Goal: Information Seeking & Learning: Learn about a topic

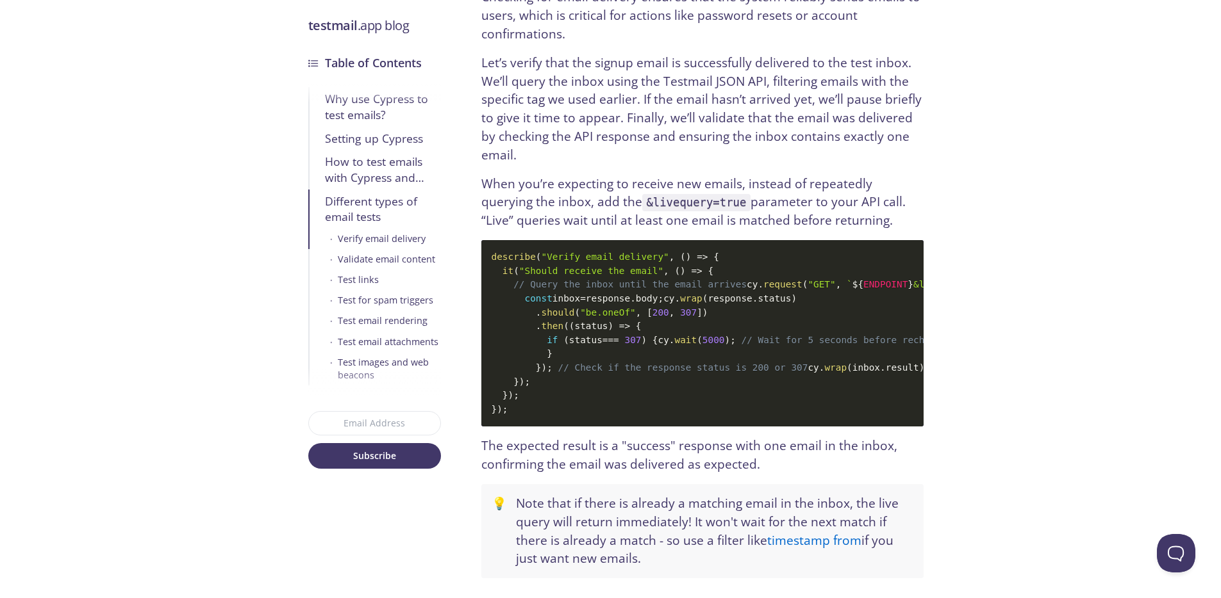
scroll to position [3132, 0]
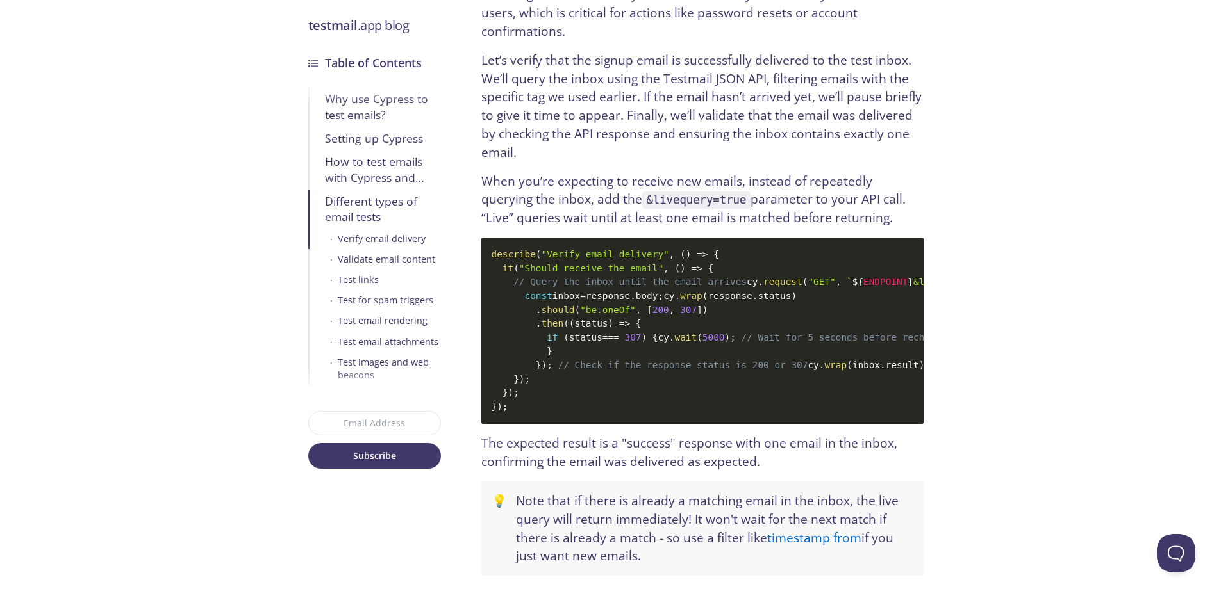
click at [900, 352] on code "describe ( "Verify email delivery" , ( ) => { it ( "Should receive the email" ,…" at bounding box center [702, 331] width 442 height 186
drag, startPoint x: 855, startPoint y: 345, endPoint x: 872, endPoint y: 357, distance: 20.3
click at [872, 357] on code "describe ( "Verify email delivery" , ( ) => { it ( "Should receive the email" ,…" at bounding box center [702, 331] width 442 height 186
click at [854, 361] on code "describe ( "Verify email delivery" , ( ) => { it ( "Should receive the email" ,…" at bounding box center [702, 331] width 442 height 186
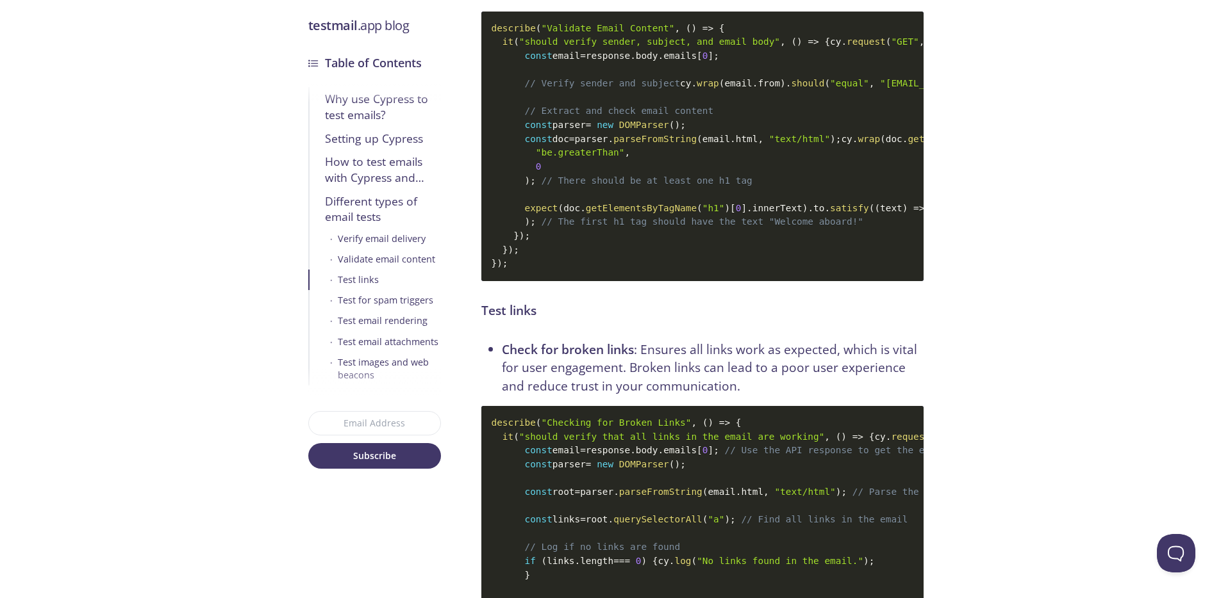
scroll to position [3885, 0]
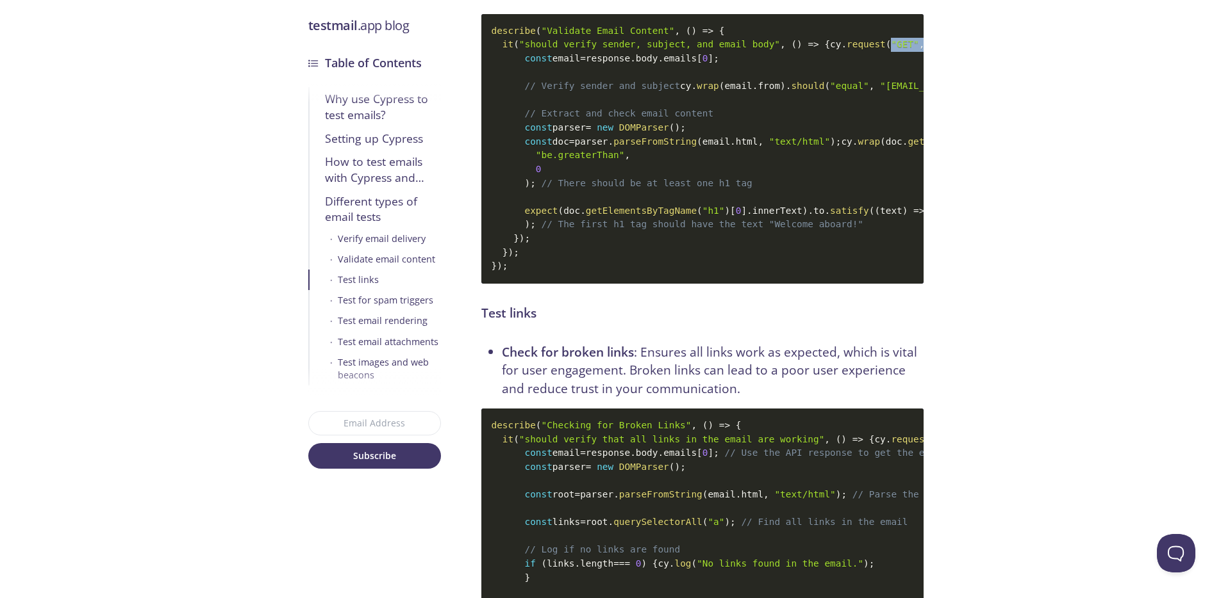
drag, startPoint x: 573, startPoint y: 175, endPoint x: 768, endPoint y: 172, distance: 194.8
click at [768, 172] on code "describe ( "Validate Email Content" , ( ) => { it ( "should verify sender, subj…" at bounding box center [702, 149] width 442 height 270
copy code ""GET" , ` ${ ENDPOINT } &livequery=true `"
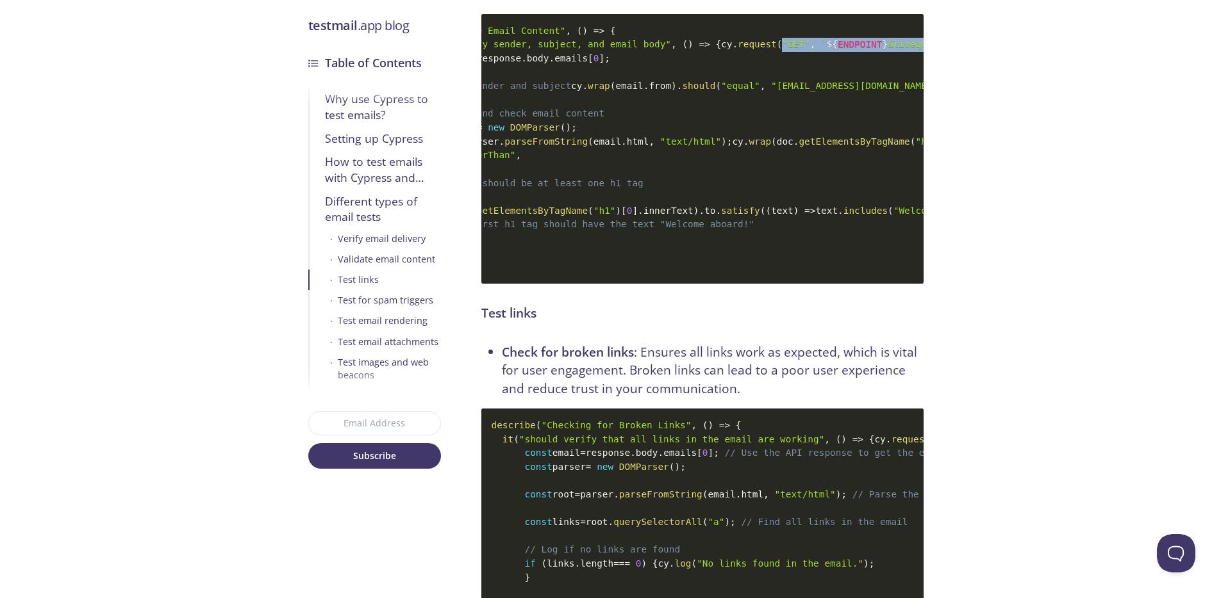
scroll to position [0, 177]
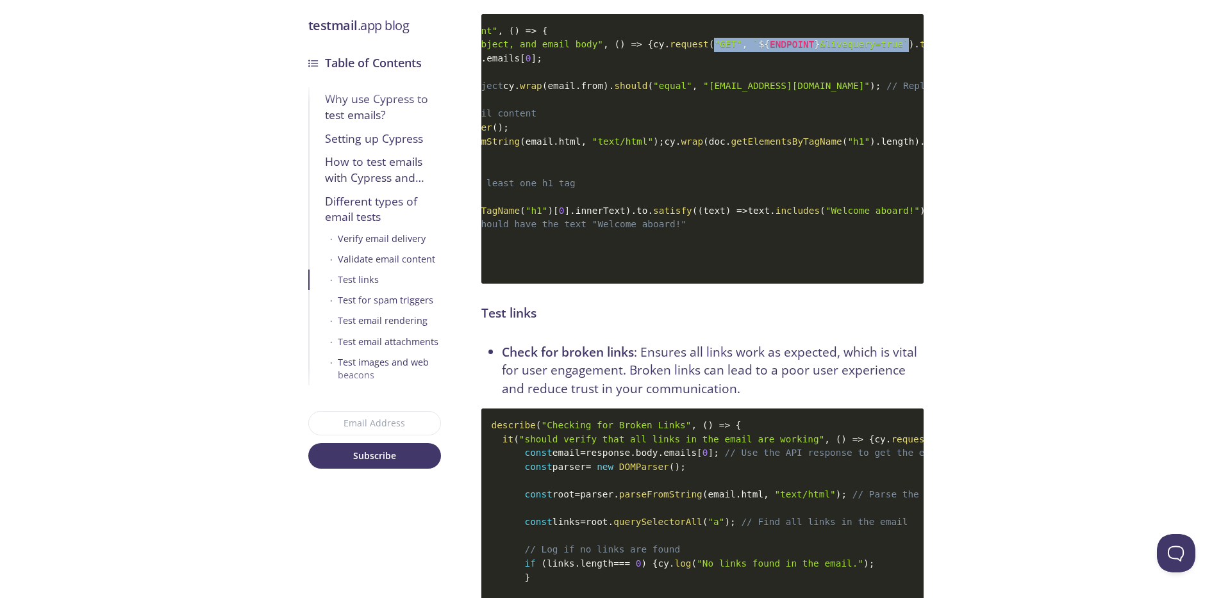
drag, startPoint x: 523, startPoint y: 229, endPoint x: 914, endPoint y: 243, distance: 391.1
click at [914, 243] on code "describe ( "Validate Email Content" , ( ) => { it ( "should verify sender, subj…" at bounding box center [702, 149] width 442 height 270
copy code "cy . wrap ( email . from ) . should ( "equal" , " [EMAIL_ADDRESS][DOMAIN_NAME] …"
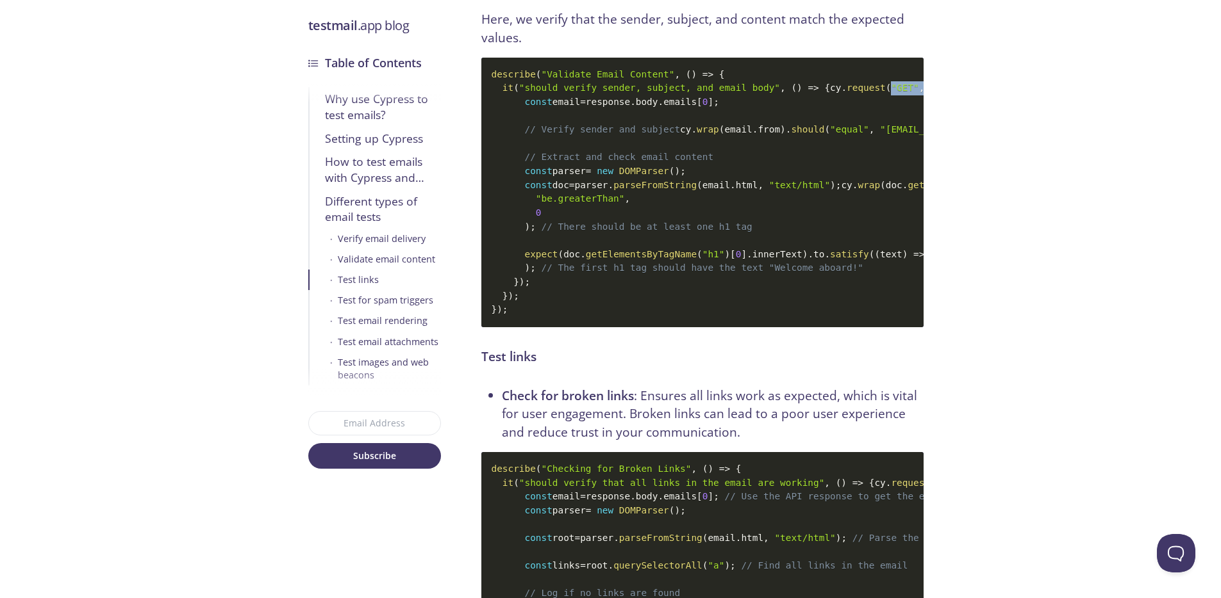
scroll to position [3824, 0]
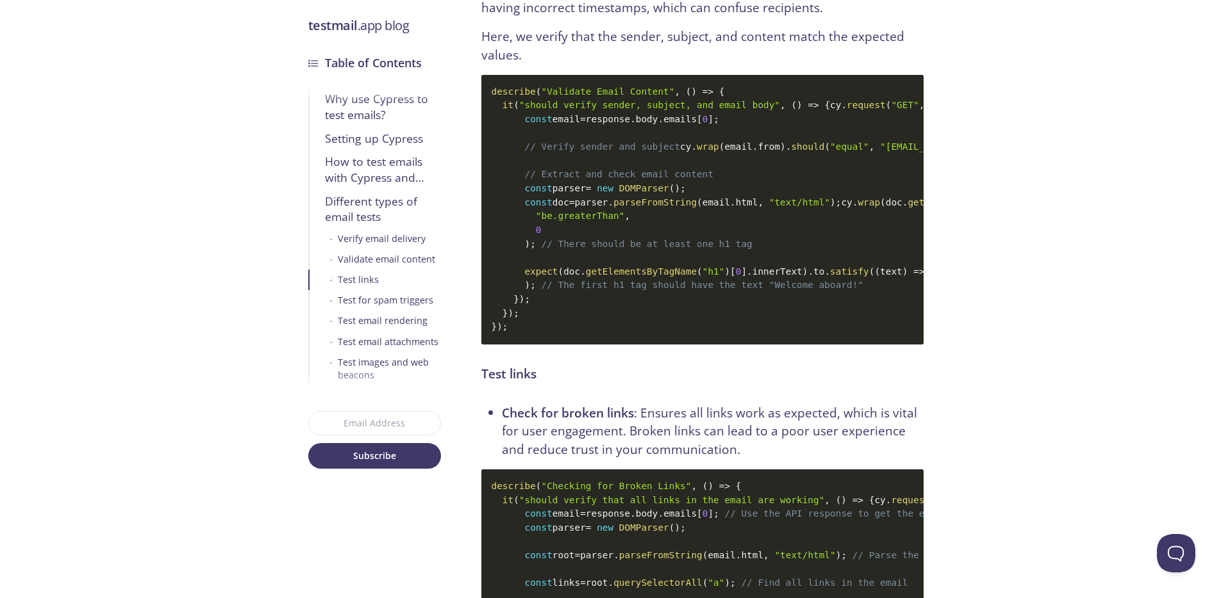
click at [680, 194] on span ")" at bounding box center [677, 188] width 6 height 10
drag, startPoint x: 518, startPoint y: 346, endPoint x: 698, endPoint y: 342, distance: 180.1
click at [698, 341] on code "describe ( "Validate Email Content" , ( ) => { it ( "should verify sender, subj…" at bounding box center [702, 210] width 442 height 270
copy code "const parser = new DOMParser ( ) ;"
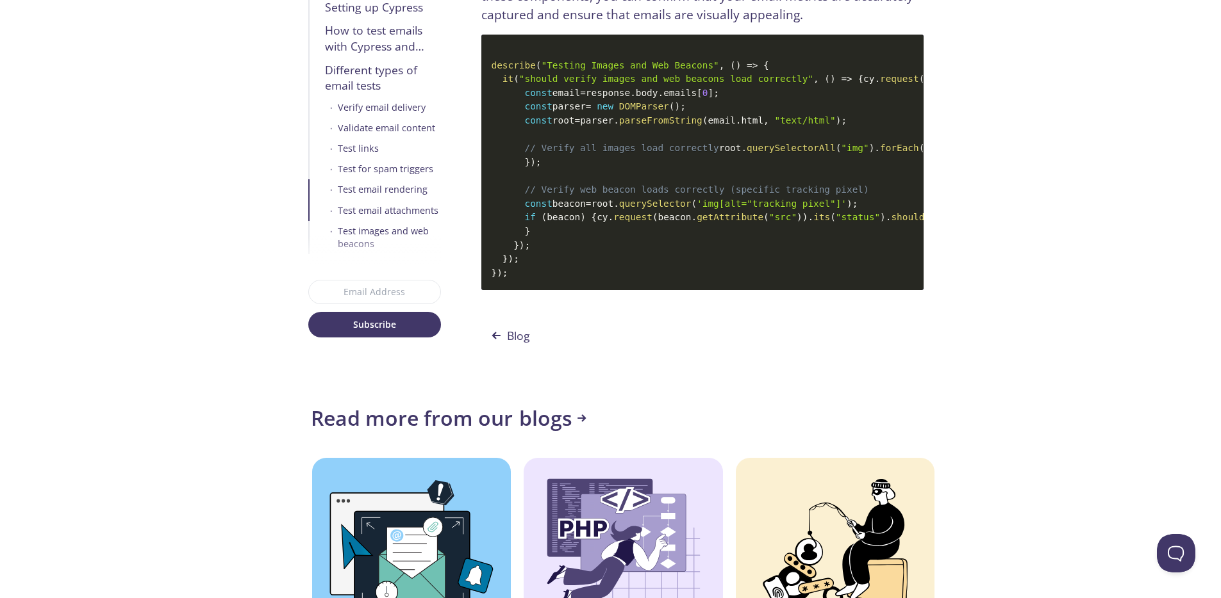
scroll to position [6809, 0]
